Goal: Information Seeking & Learning: Learn about a topic

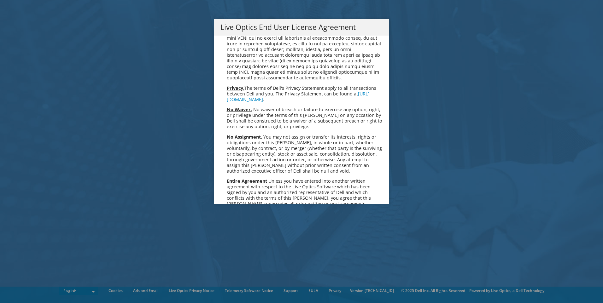
scroll to position [2383, 0]
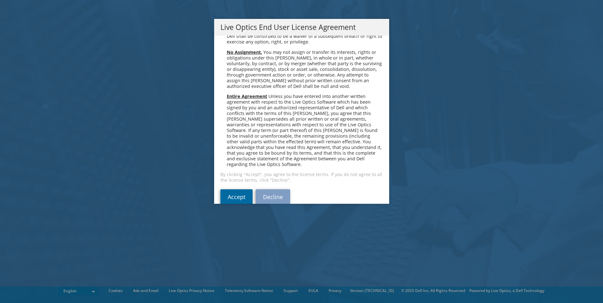
click at [236, 189] on link "Accept" at bounding box center [236, 196] width 32 height 15
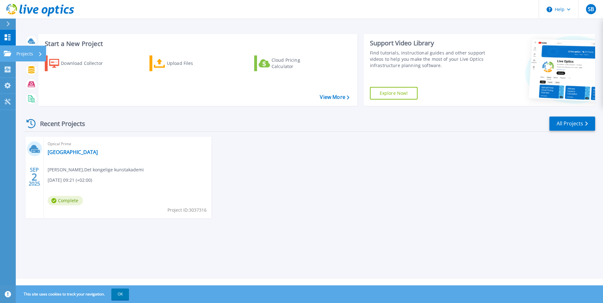
click at [17, 53] on p "Projects" at bounding box center [24, 54] width 17 height 16
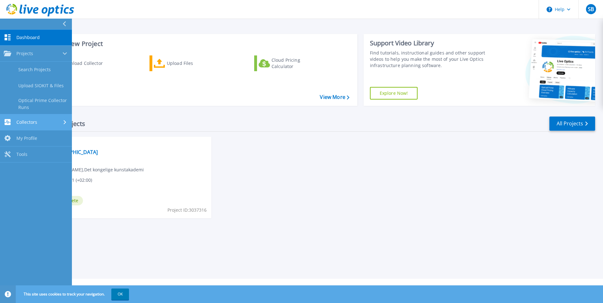
click at [30, 122] on span "Collectors" at bounding box center [26, 122] width 21 height 6
click at [19, 134] on span "Tools" at bounding box center [21, 134] width 11 height 6
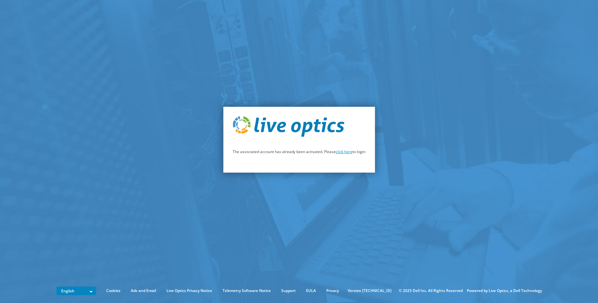
click at [345, 152] on link "click here" at bounding box center [344, 151] width 17 height 5
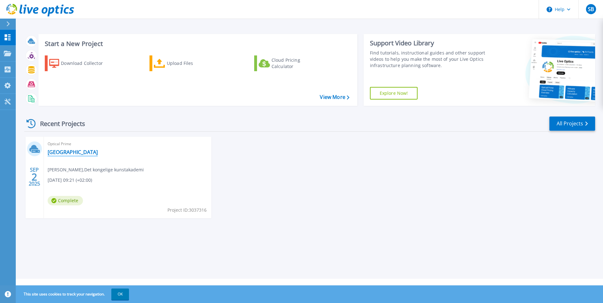
click at [65, 153] on link "[GEOGRAPHIC_DATA]" at bounding box center [73, 152] width 50 height 6
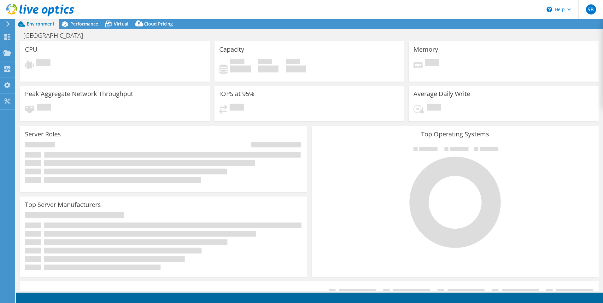
select select "USD"
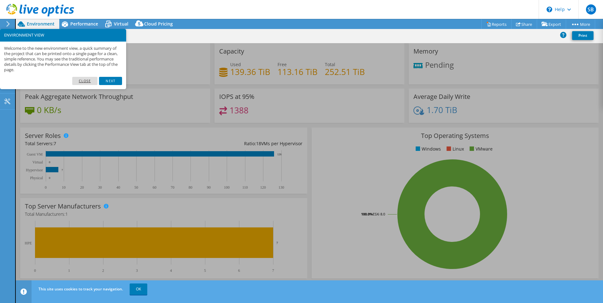
click at [83, 81] on link "Close" at bounding box center [85, 81] width 26 height 8
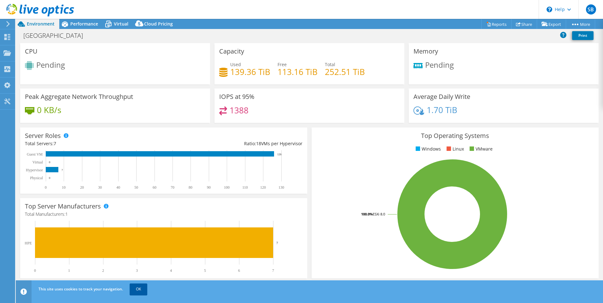
click at [136, 288] on link "OK" at bounding box center [139, 289] width 18 height 11
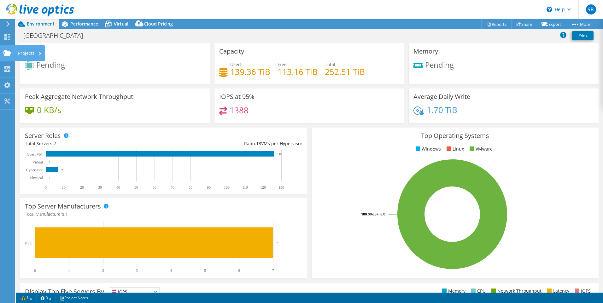
click at [9, 53] on use at bounding box center [7, 52] width 8 height 5
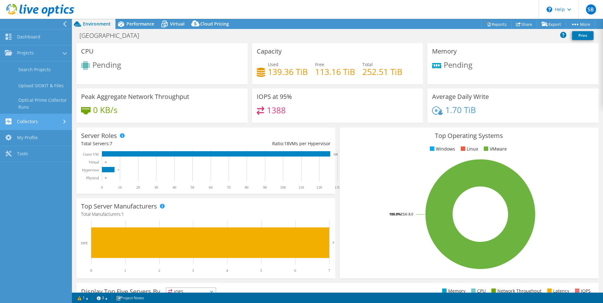
click at [35, 119] on link "Collectors" at bounding box center [36, 122] width 72 height 16
click at [23, 117] on link "My Profile" at bounding box center [36, 118] width 72 height 16
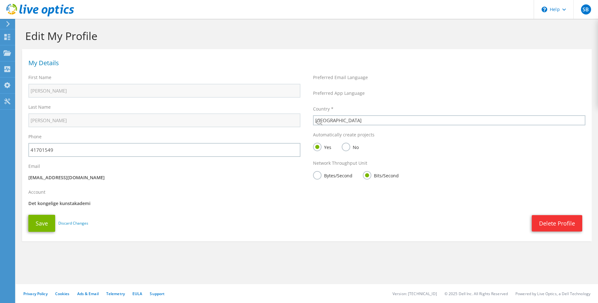
select select "58"
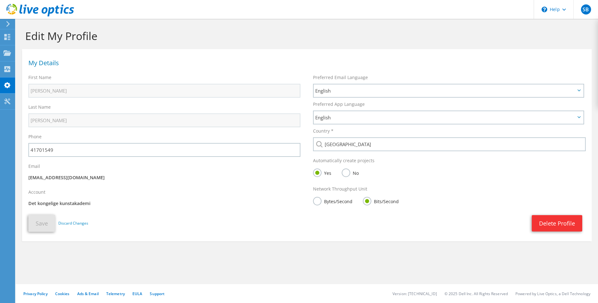
click at [9, 22] on icon at bounding box center [8, 24] width 5 height 6
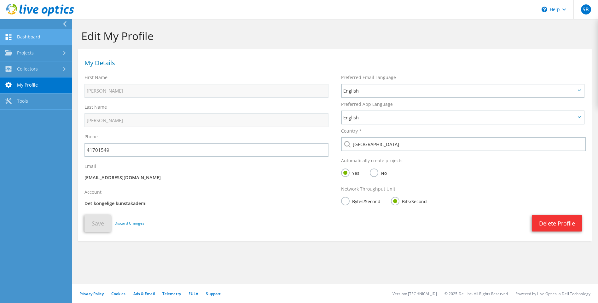
click at [31, 37] on link "Dashboard" at bounding box center [36, 37] width 72 height 16
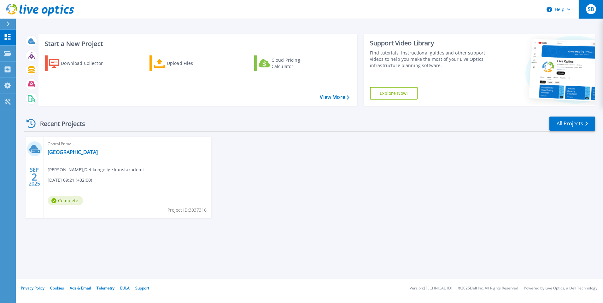
click at [592, 8] on span "SB" at bounding box center [590, 9] width 6 height 5
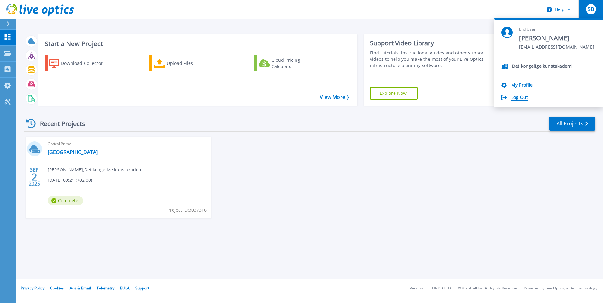
click at [520, 98] on link "Log Out" at bounding box center [519, 98] width 17 height 6
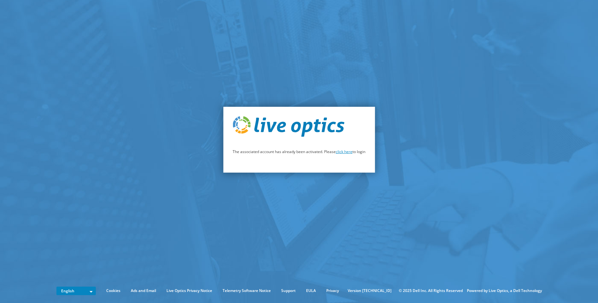
click at [342, 153] on link "click here" at bounding box center [344, 151] width 17 height 5
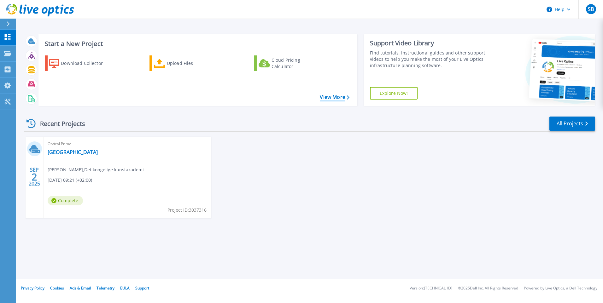
click at [333, 96] on link "View More" at bounding box center [334, 97] width 29 height 6
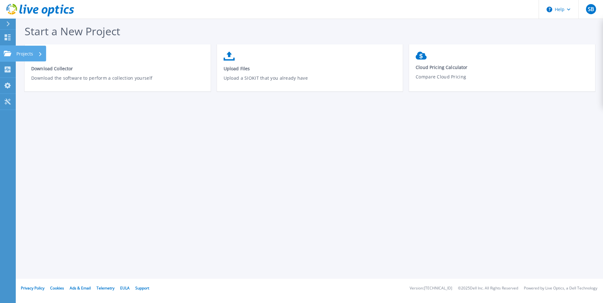
click at [8, 51] on icon at bounding box center [8, 53] width 8 height 5
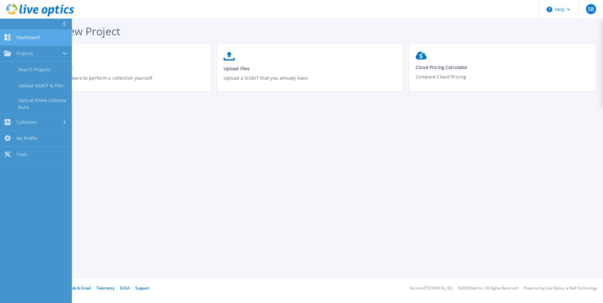
click at [32, 40] on span "Dashboard" at bounding box center [27, 38] width 23 height 6
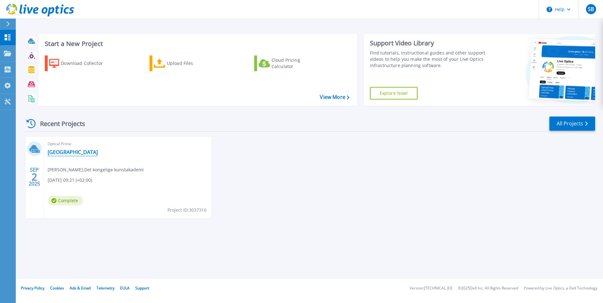
click at [70, 153] on link "[GEOGRAPHIC_DATA]" at bounding box center [73, 152] width 50 height 6
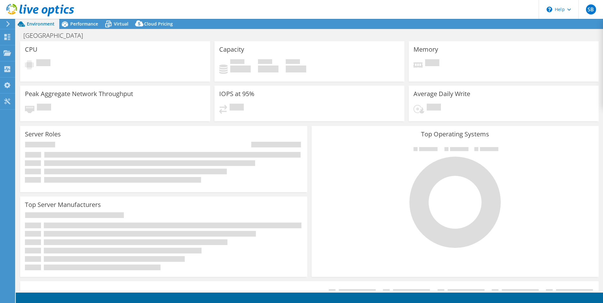
select select "USD"
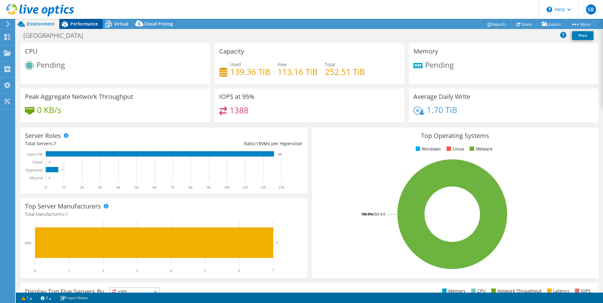
click at [81, 22] on span "Performance" at bounding box center [84, 24] width 28 height 6
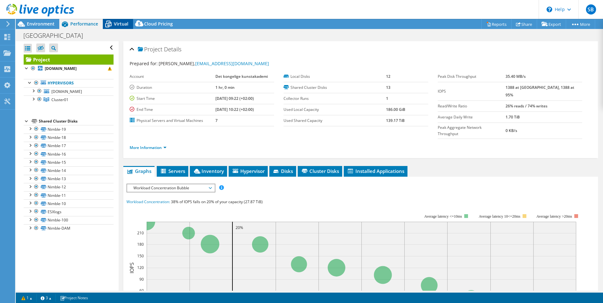
click at [118, 23] on span "Virtual" at bounding box center [121, 24] width 14 height 6
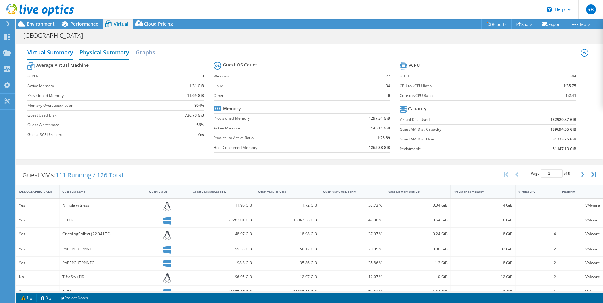
click at [110, 52] on h2 "Physical Summary" at bounding box center [104, 53] width 50 height 14
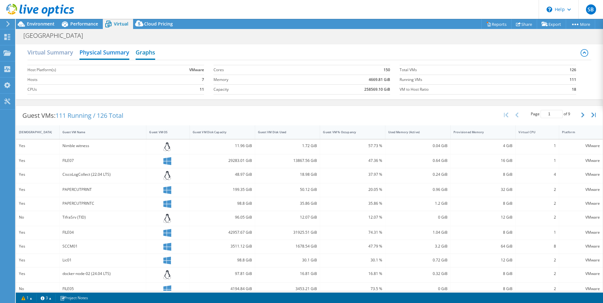
click at [150, 53] on h2 "Graphs" at bounding box center [146, 53] width 20 height 14
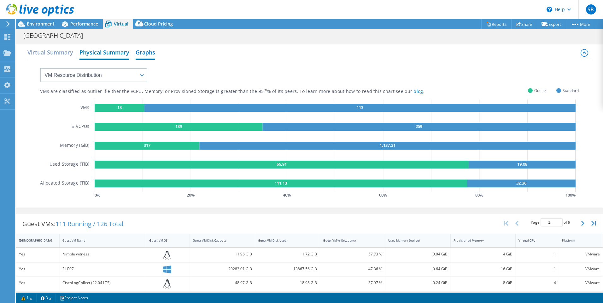
click at [107, 54] on h2 "Physical Summary" at bounding box center [104, 53] width 50 height 14
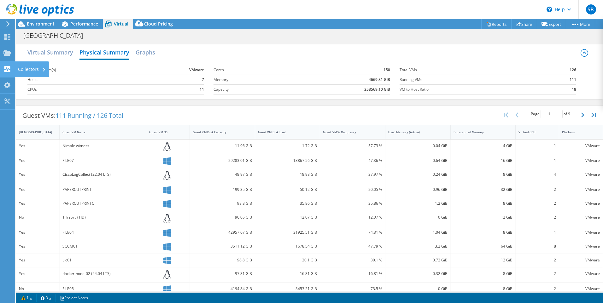
click at [22, 68] on div "Collectors" at bounding box center [32, 69] width 34 height 16
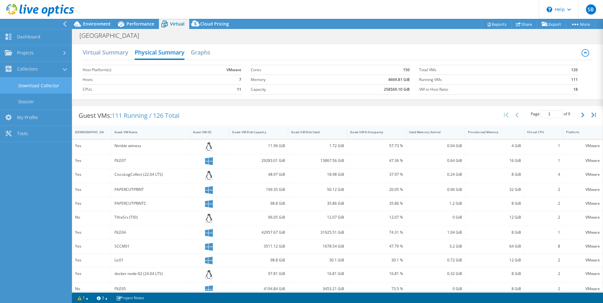
click at [48, 86] on link "Download Collector" at bounding box center [36, 86] width 72 height 16
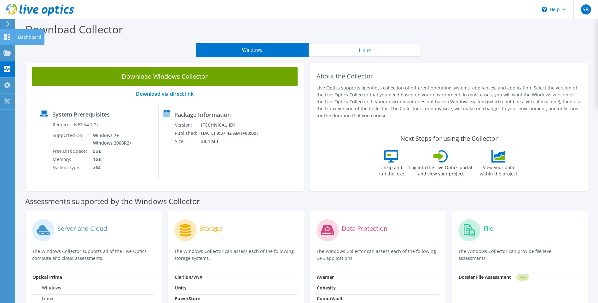
click at [8, 35] on icon at bounding box center [7, 37] width 8 height 6
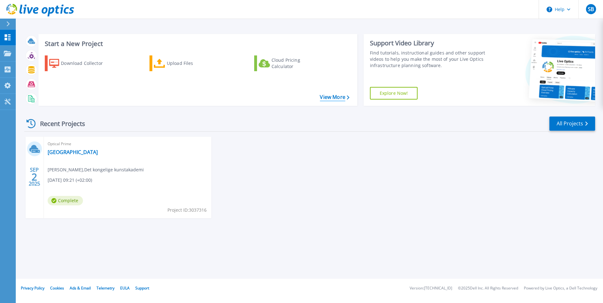
click at [329, 97] on link "View More" at bounding box center [334, 97] width 29 height 6
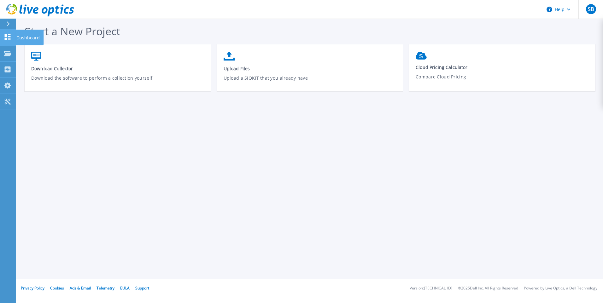
click at [10, 36] on icon at bounding box center [8, 37] width 8 height 6
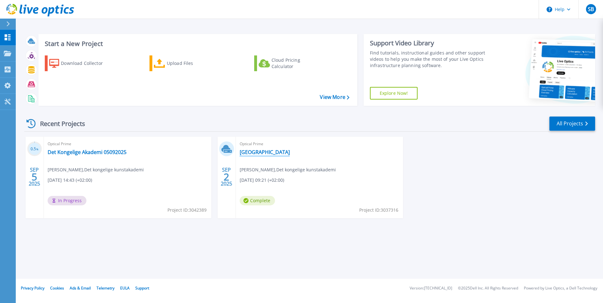
click at [252, 151] on link "[GEOGRAPHIC_DATA]" at bounding box center [265, 152] width 50 height 6
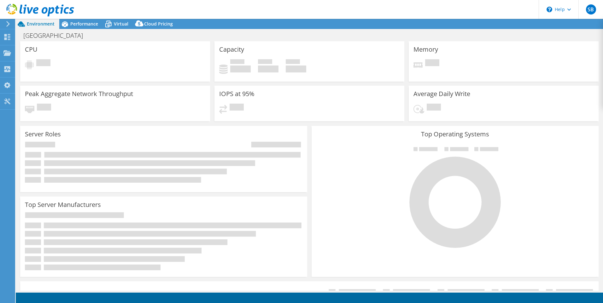
select select "USD"
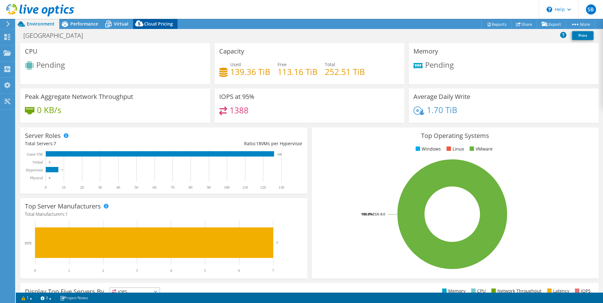
click at [153, 22] on span "Cloud Pricing" at bounding box center [158, 24] width 29 height 6
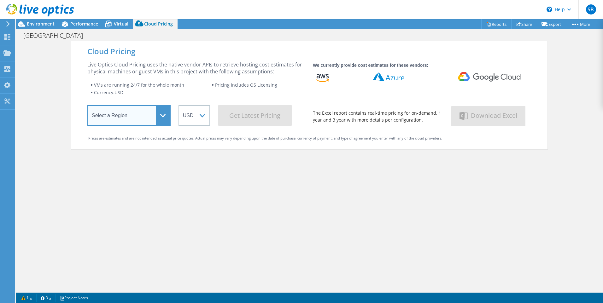
click at [159, 114] on select "Select a Region Asia Pacific (Hong Kong) Asia Pacific (Mumbai) Asia Pacific (Se…" at bounding box center [128, 115] width 83 height 20
select select "EUFrankfurt"
click at [87, 107] on select "Select a Region Asia Pacific (Hong Kong) Asia Pacific (Mumbai) Asia Pacific (Se…" at bounding box center [128, 115] width 83 height 20
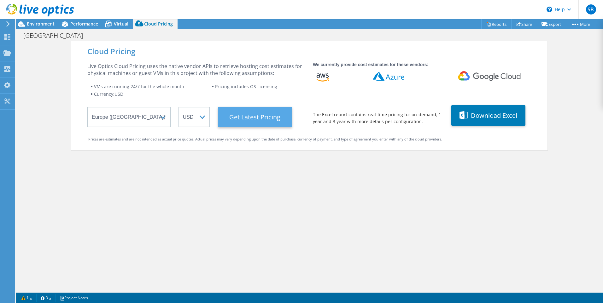
click at [259, 118] on Latest "Get Latest Pricing" at bounding box center [255, 117] width 74 height 20
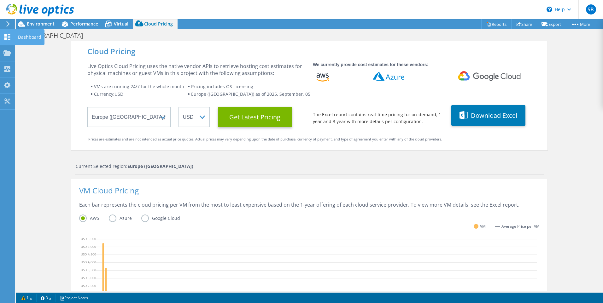
click at [9, 34] on use at bounding box center [7, 37] width 6 height 6
